Goal: Task Accomplishment & Management: Manage account settings

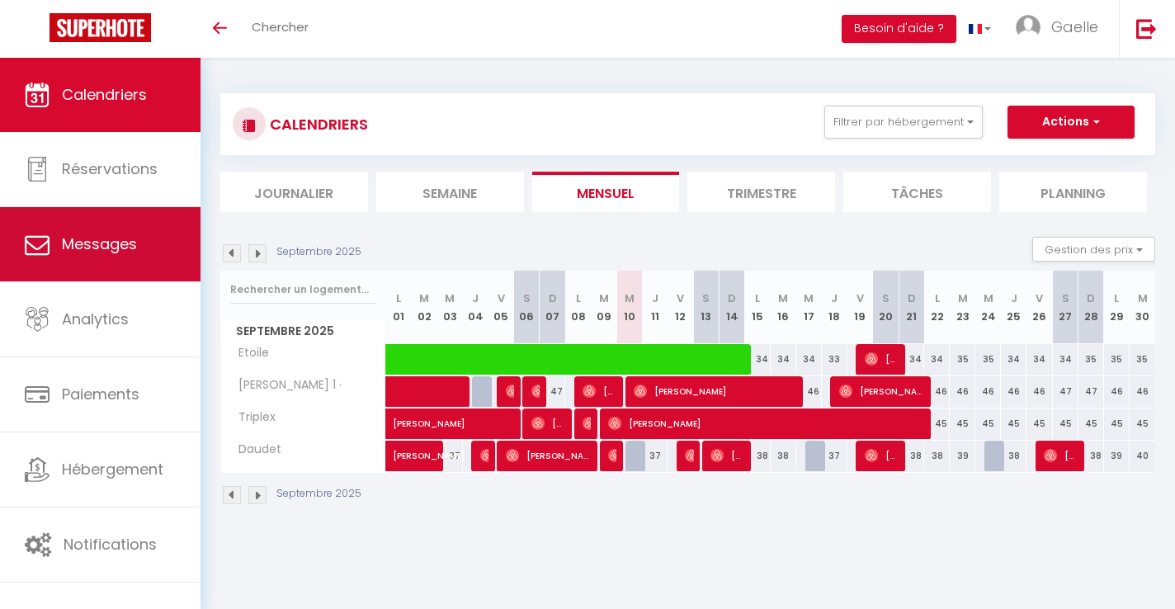
click at [141, 231] on link "Messages" at bounding box center [100, 244] width 201 height 74
select select "message"
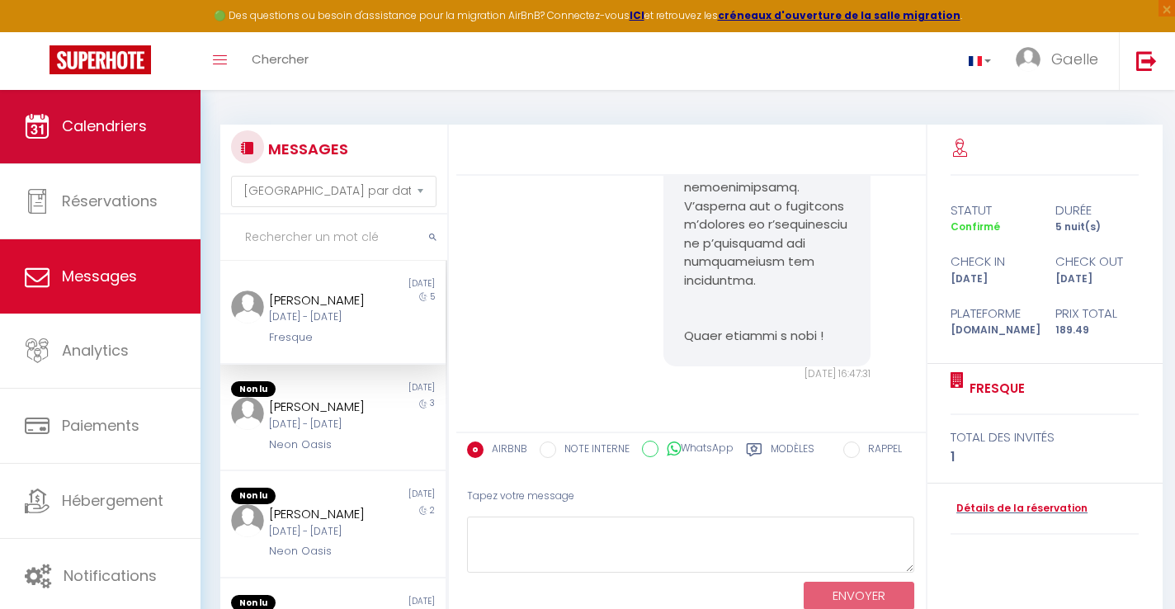
click at [86, 121] on span "Calendriers" at bounding box center [104, 126] width 85 height 21
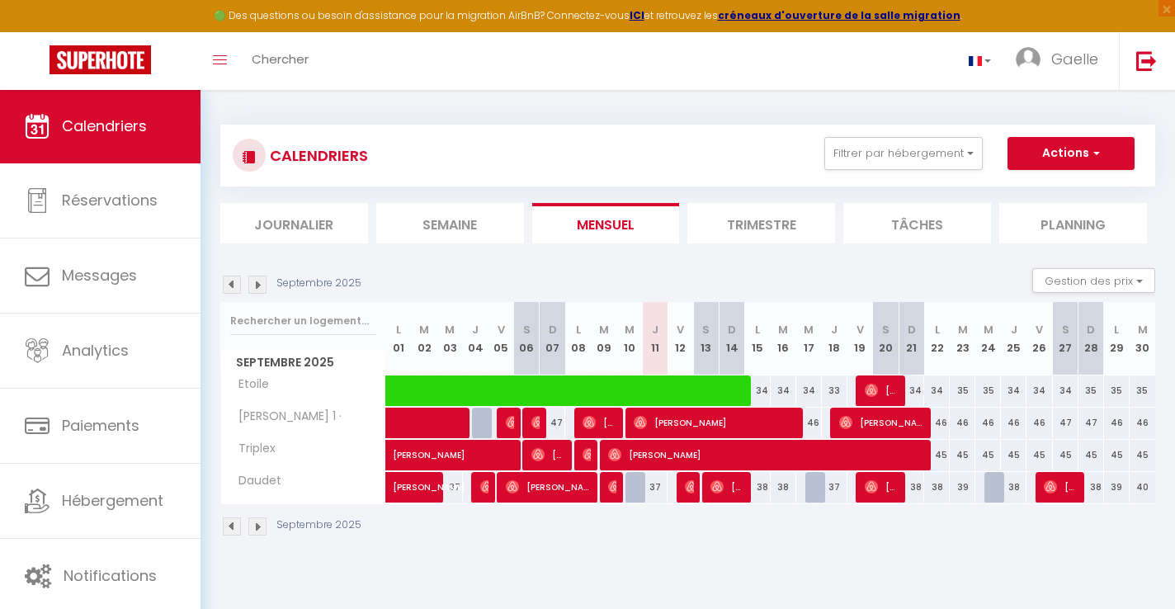
click at [615, 491] on img at bounding box center [614, 486] width 13 height 13
select select "OK"
select select "0"
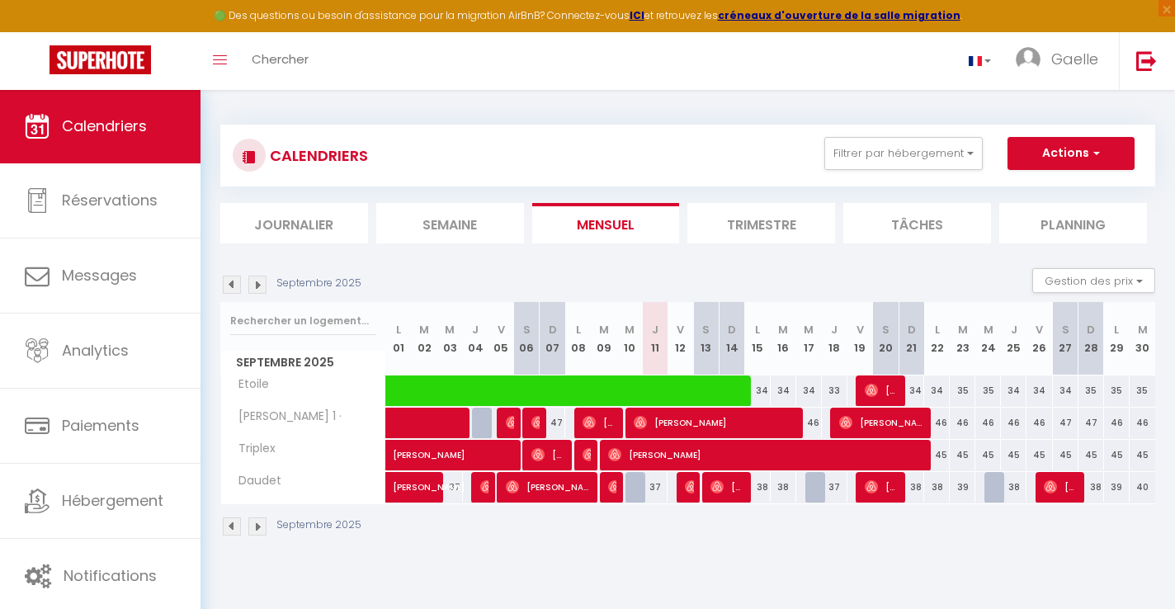
select select "1"
select select
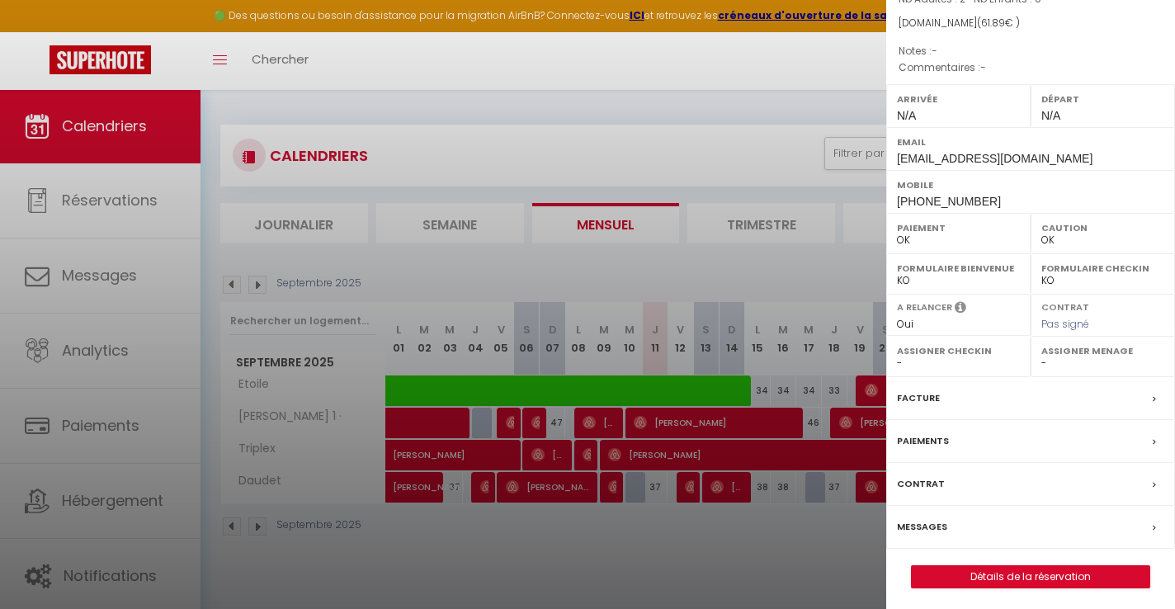
scroll to position [155, 0]
click at [784, 551] on div at bounding box center [587, 304] width 1175 height 609
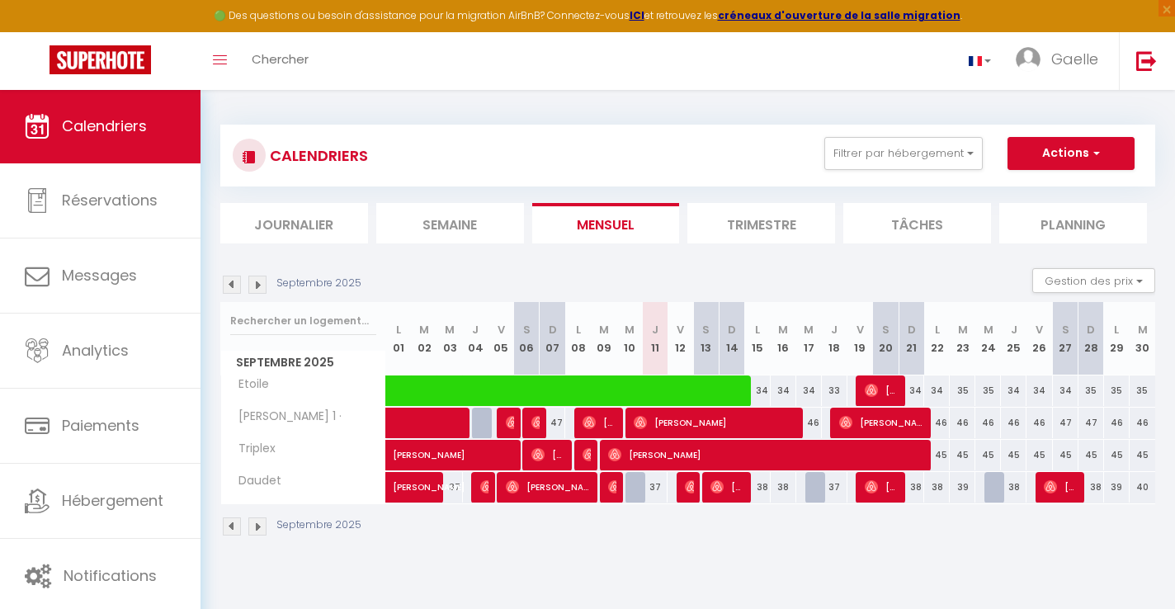
click at [546, 494] on span "[PERSON_NAME]" at bounding box center [548, 486] width 85 height 31
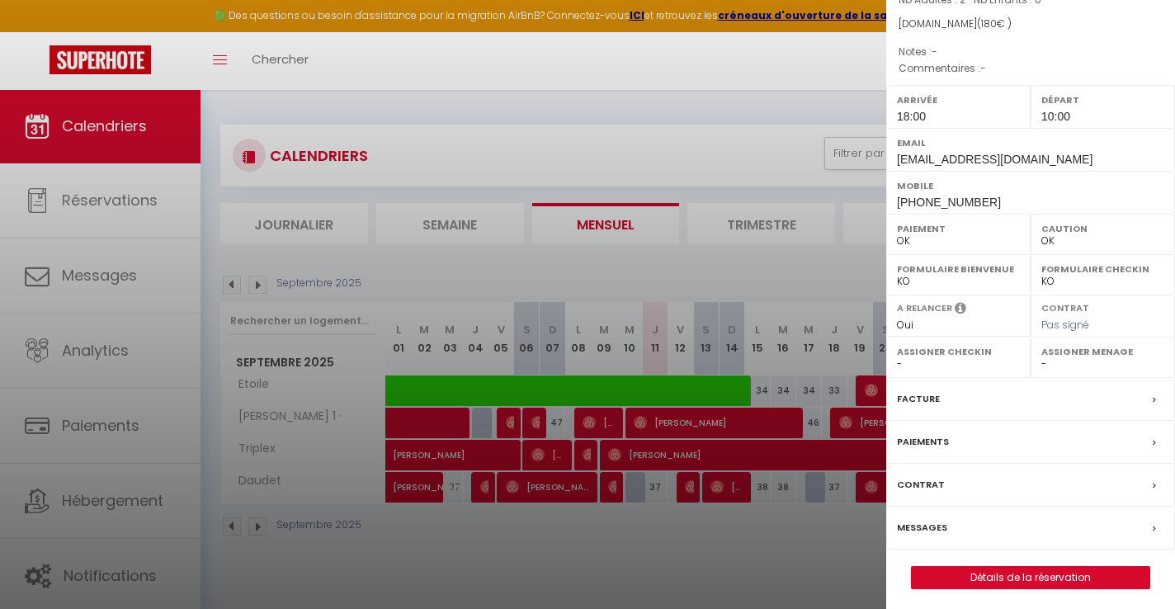
click at [952, 550] on div "Messages" at bounding box center [1030, 528] width 289 height 43
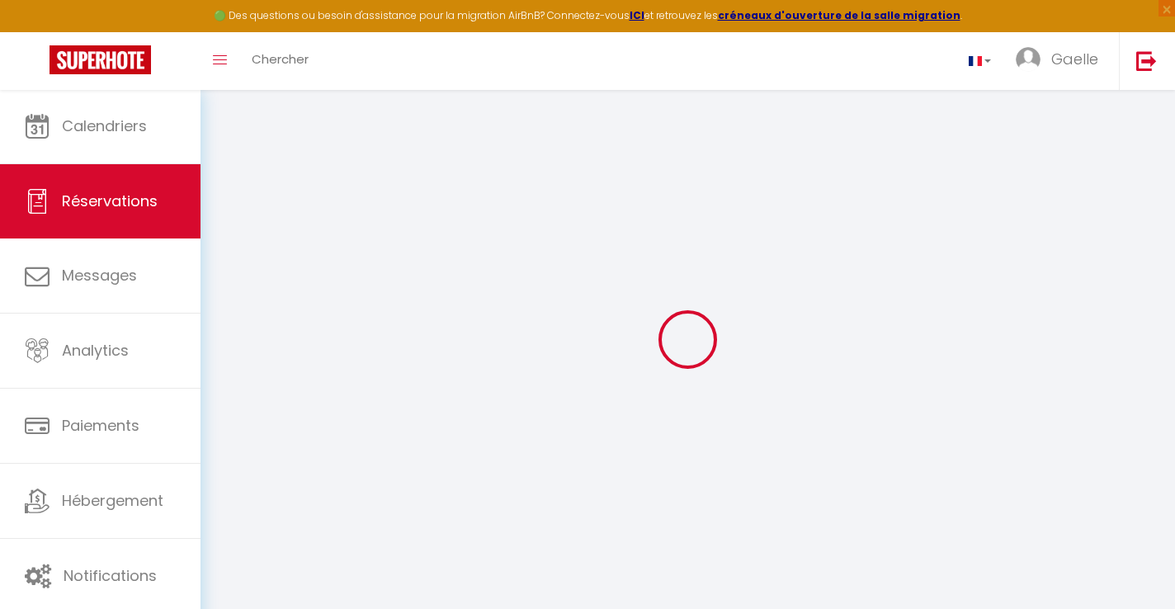
select select
checkbox input "false"
select select
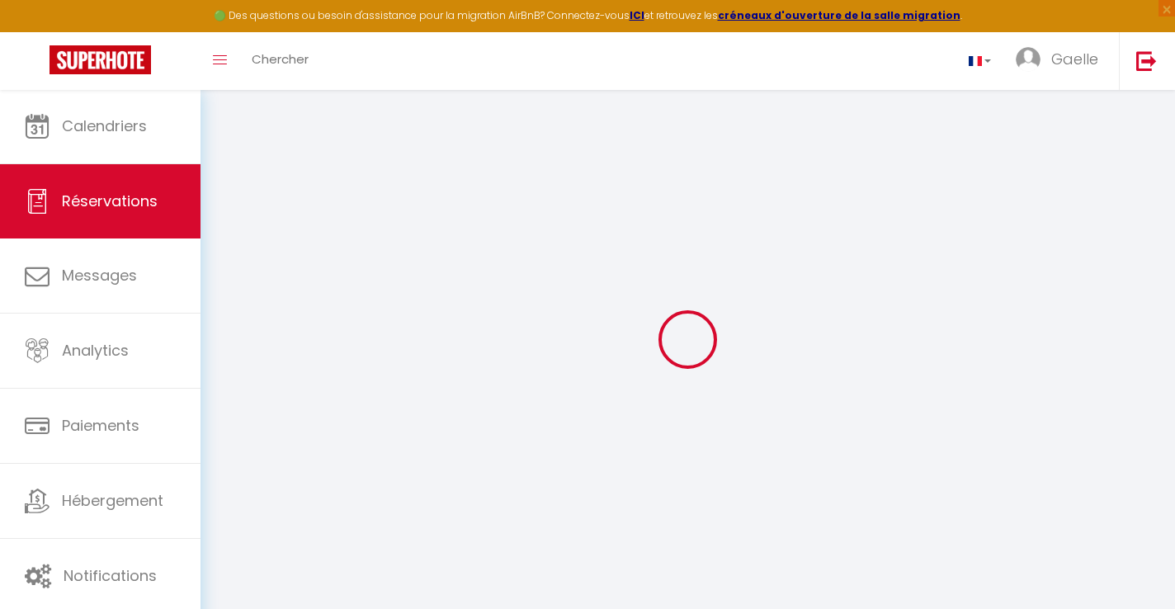
select select
checkbox input "false"
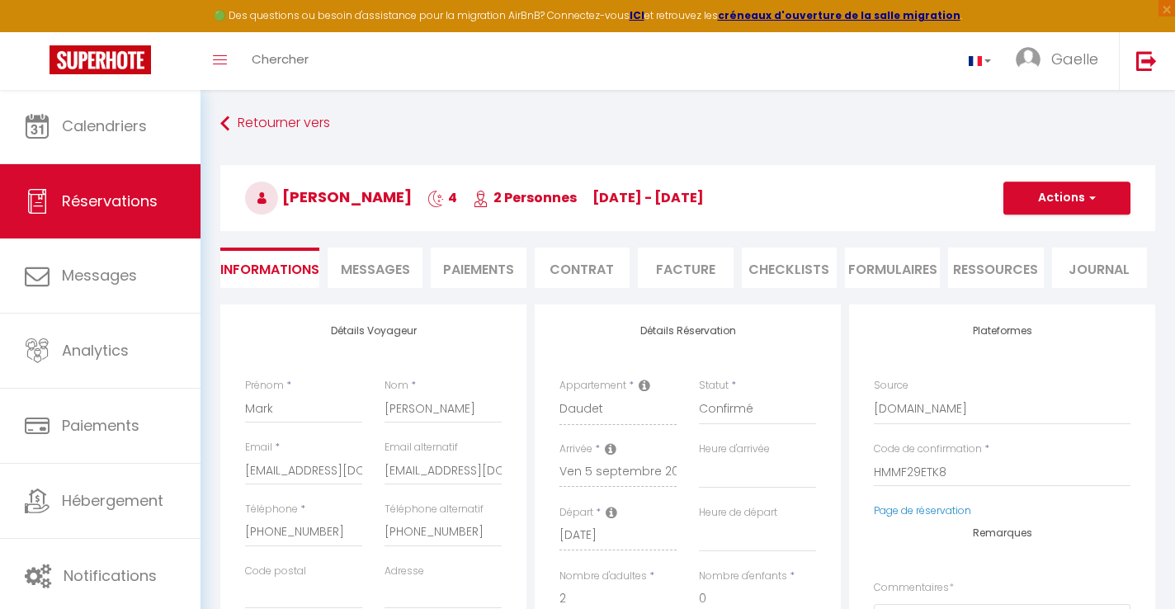
select select
checkbox input "false"
type textarea "-"
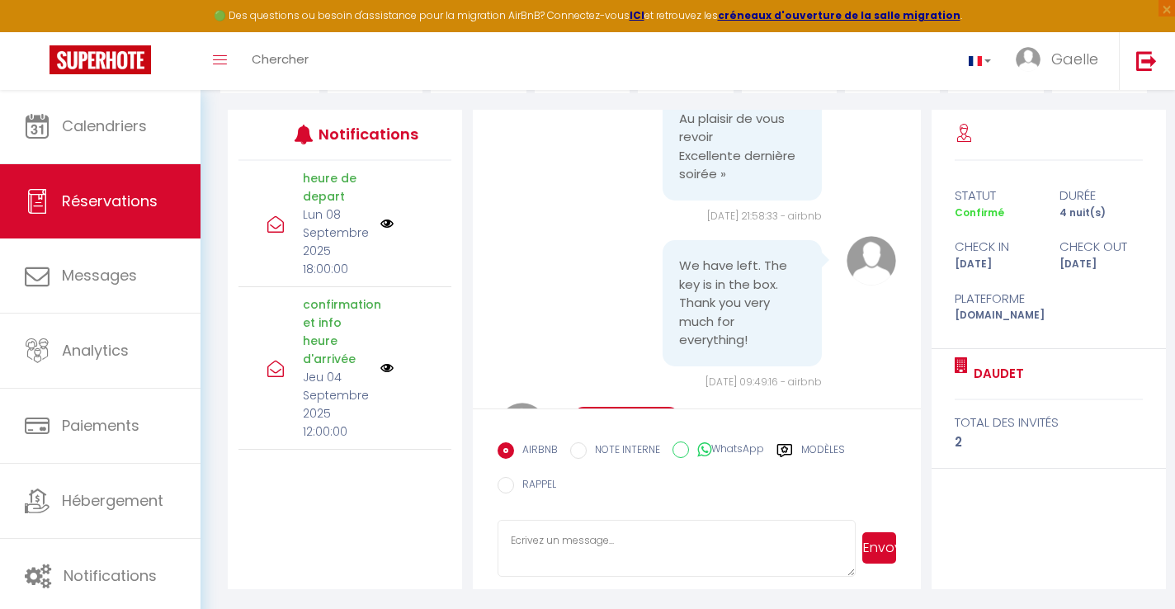
scroll to position [195, 0]
